Goal: Task Accomplishment & Management: Complete application form

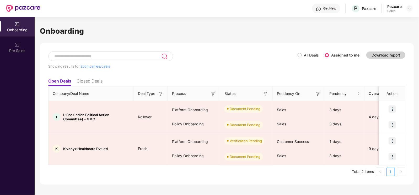
click at [303, 54] on span "All Deals" at bounding box center [311, 55] width 19 height 6
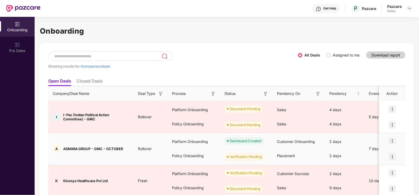
click at [391, 157] on img at bounding box center [392, 156] width 7 height 7
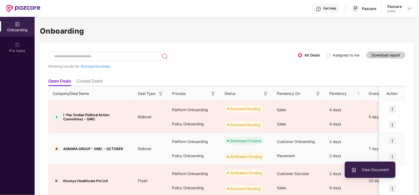
click at [373, 167] on span "View Document" at bounding box center [371, 170] width 38 height 6
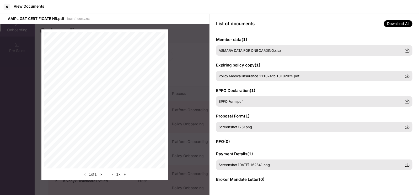
scroll to position [54, 0]
click at [246, 128] on span "Screenshot (26).png" at bounding box center [235, 126] width 33 height 4
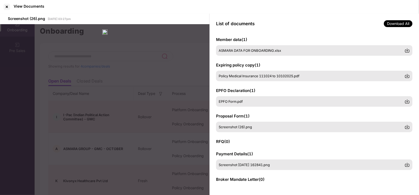
click at [114, 134] on div "Screenshot (26).png [DATE] 03:27pm" at bounding box center [105, 105] width 210 height 182
click at [8, 8] on div at bounding box center [7, 7] width 8 height 8
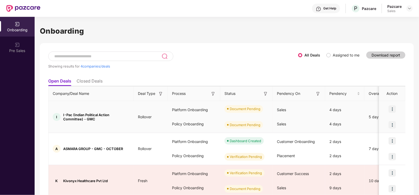
scroll to position [40, 0]
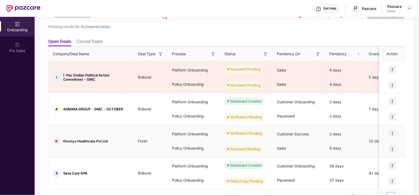
click at [389, 133] on img at bounding box center [392, 132] width 7 height 7
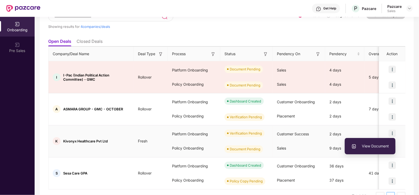
click at [369, 145] on span "View Document" at bounding box center [371, 146] width 38 height 6
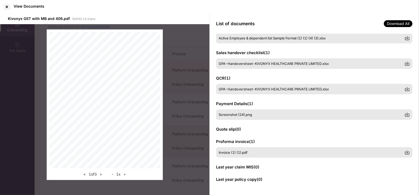
scroll to position [0, 0]
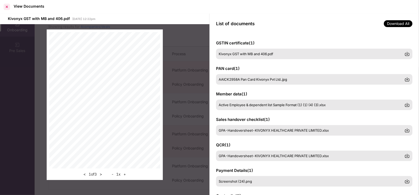
click at [8, 7] on div at bounding box center [7, 7] width 8 height 8
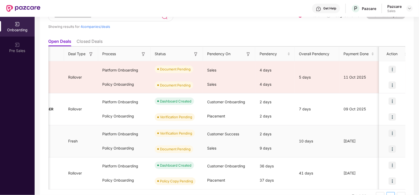
scroll to position [0, 70]
click at [395, 150] on img at bounding box center [392, 148] width 7 height 7
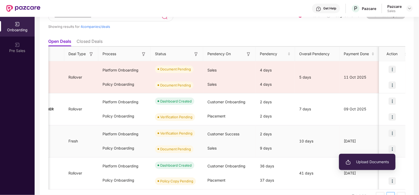
click at [358, 157] on li "Upload Documents" at bounding box center [367, 161] width 56 height 11
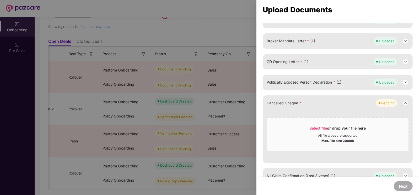
scroll to position [117, 0]
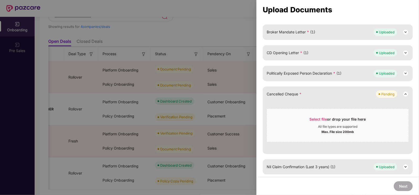
click at [406, 94] on img at bounding box center [406, 94] width 6 height 6
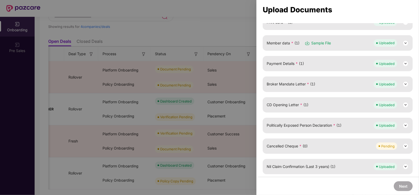
scroll to position [65, 0]
click at [210, 102] on div at bounding box center [209, 97] width 419 height 195
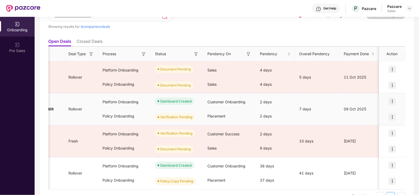
scroll to position [0, 0]
